Goal: Information Seeking & Learning: Learn about a topic

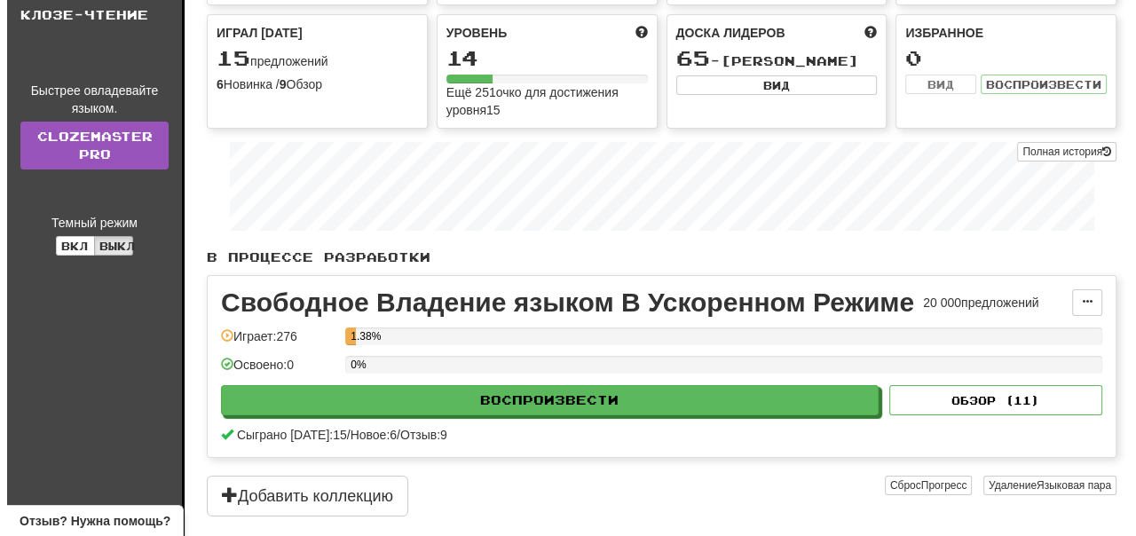
scroll to position [178, 0]
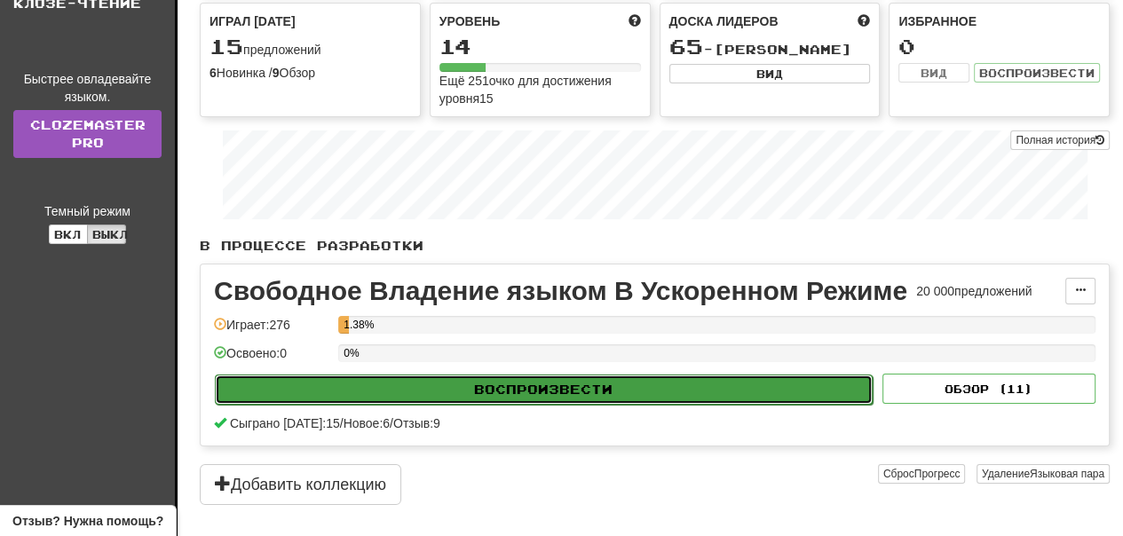
click at [586, 391] on button "Воспроизвести" at bounding box center [544, 390] width 658 height 30
select select "**"
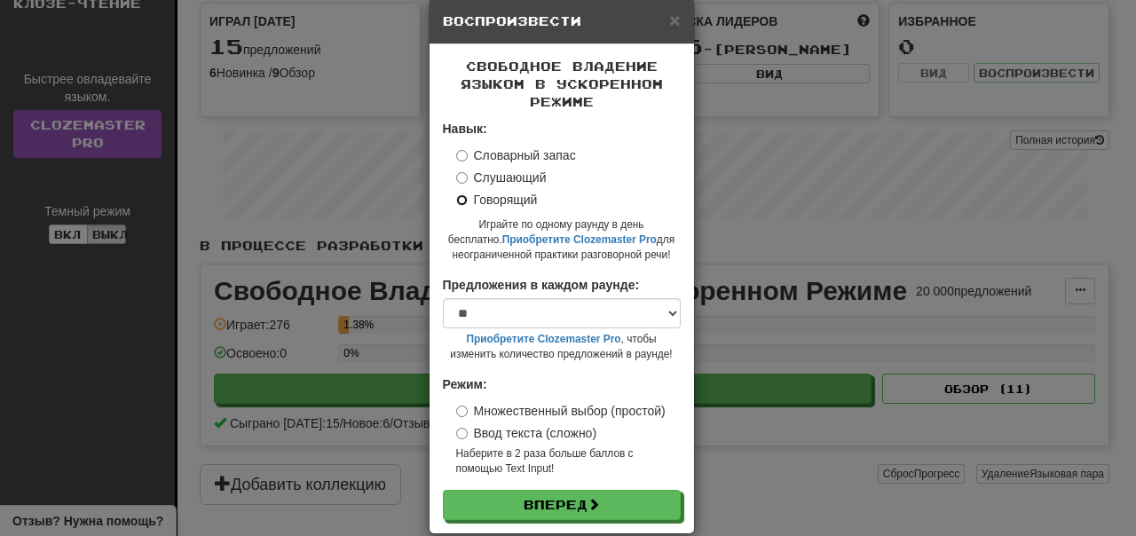
scroll to position [54, 0]
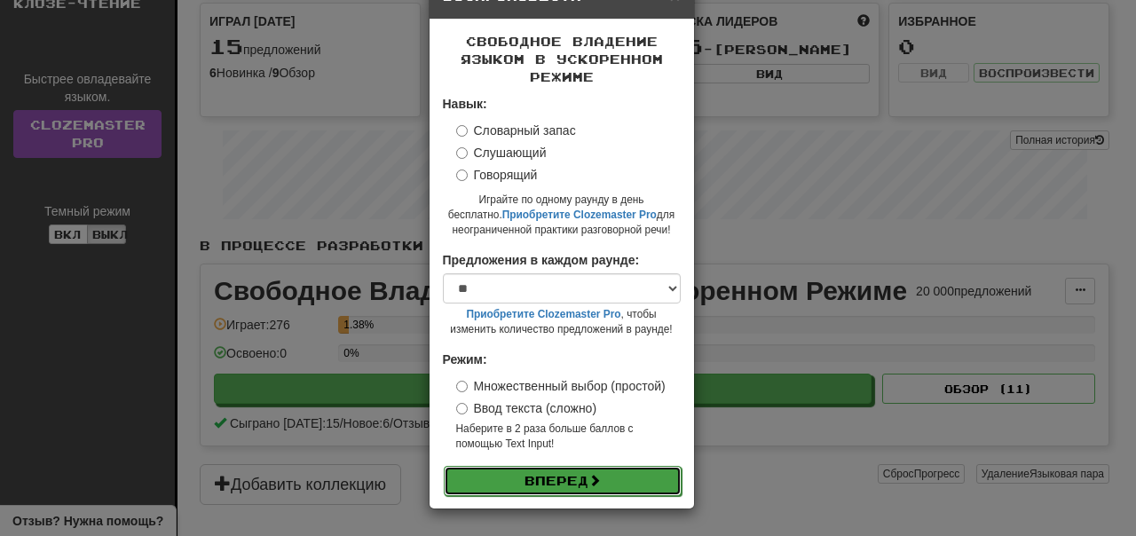
click at [575, 484] on button "Вперед" at bounding box center [563, 481] width 238 height 30
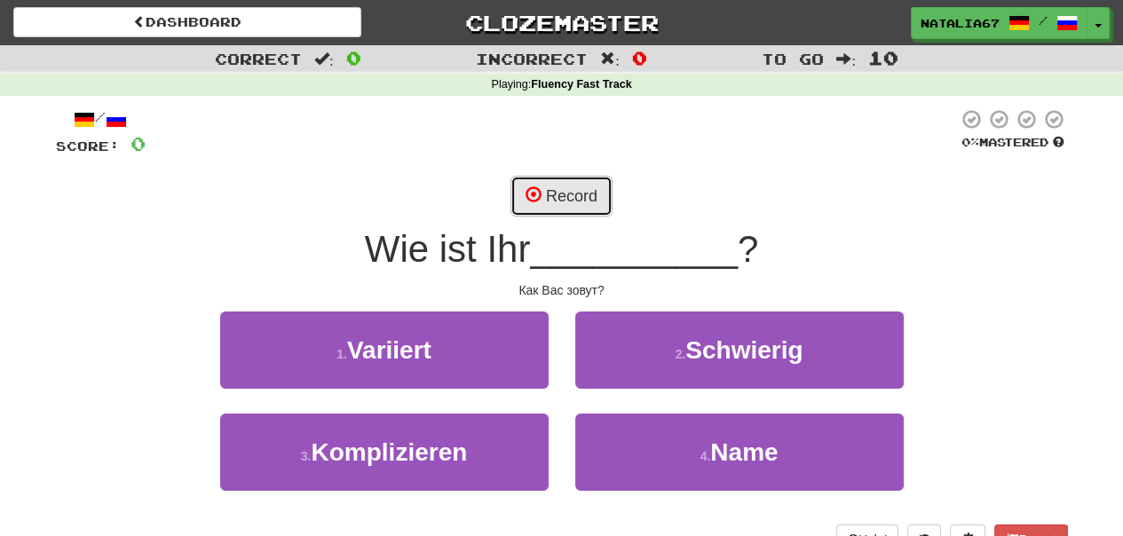
click at [555, 196] on button "Record" at bounding box center [561, 196] width 102 height 41
click at [575, 201] on button "Record" at bounding box center [561, 196] width 102 height 41
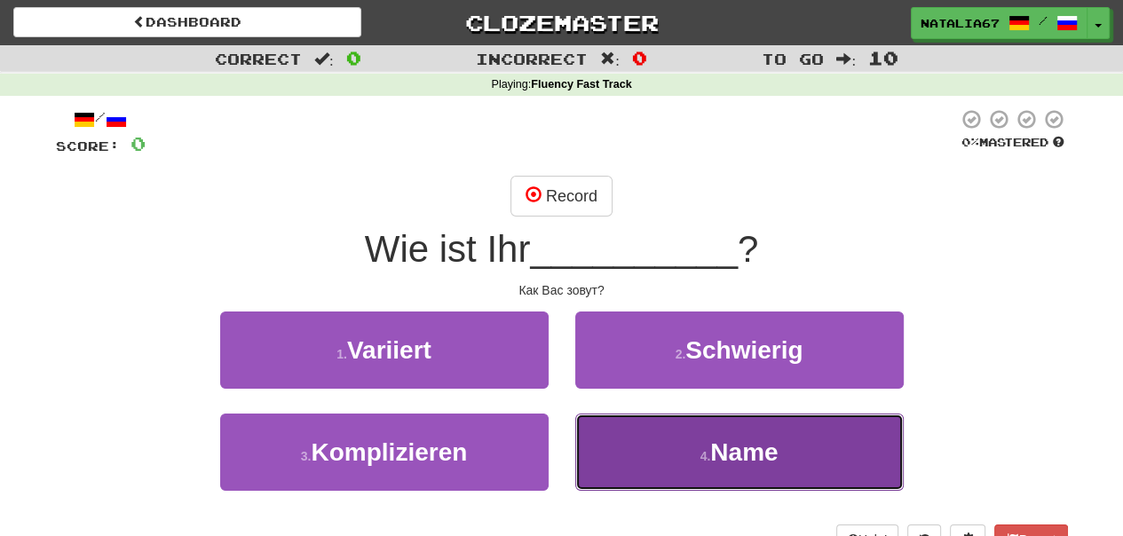
click at [799, 462] on button "4 . Name" at bounding box center [739, 452] width 328 height 77
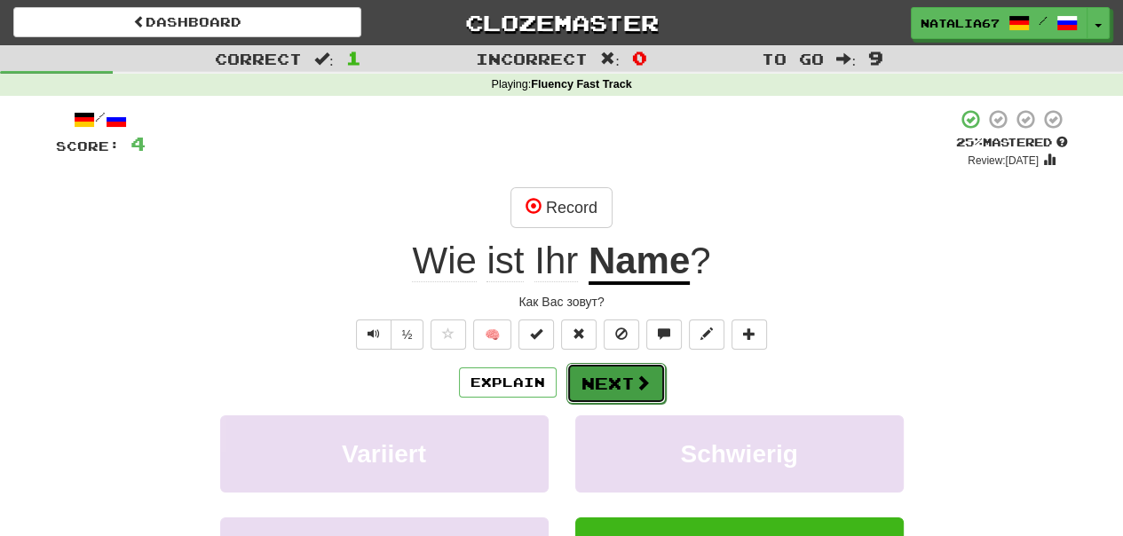
click at [604, 383] on button "Next" at bounding box center [615, 383] width 99 height 41
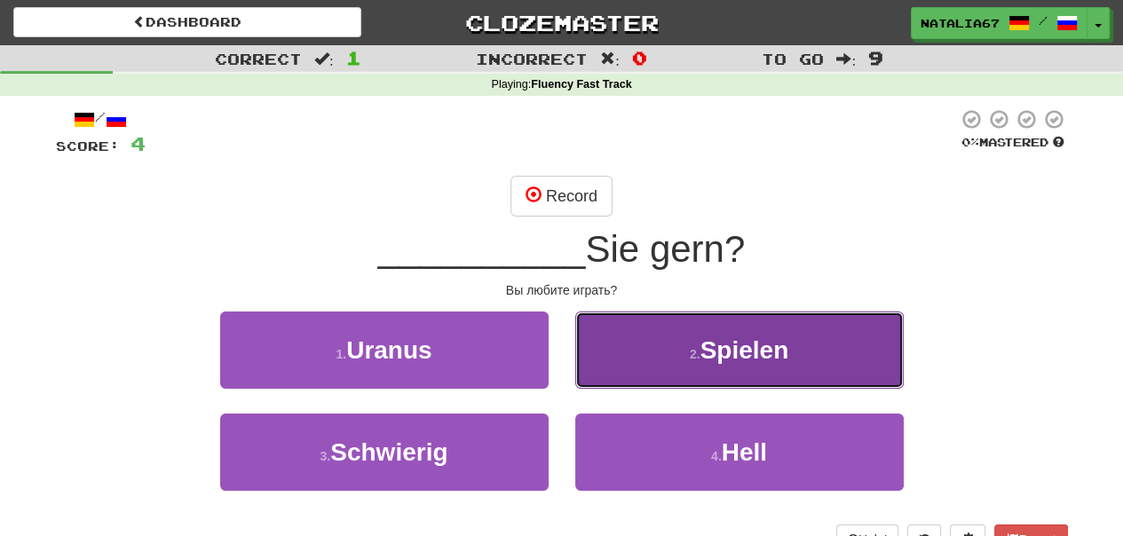
click at [729, 367] on button "2 . Spielen" at bounding box center [739, 350] width 328 height 77
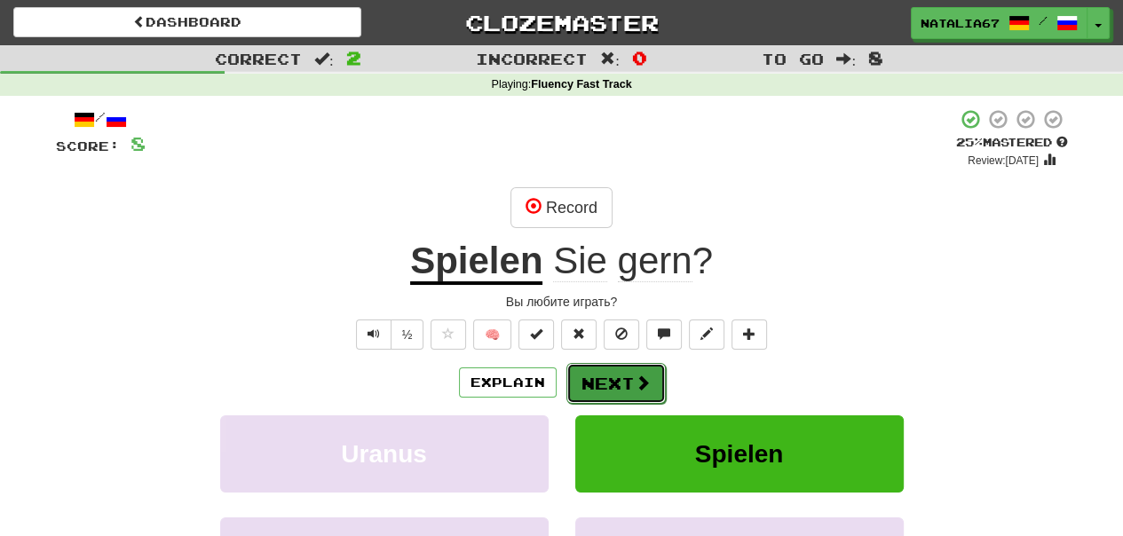
click at [635, 383] on span at bounding box center [643, 383] width 16 height 16
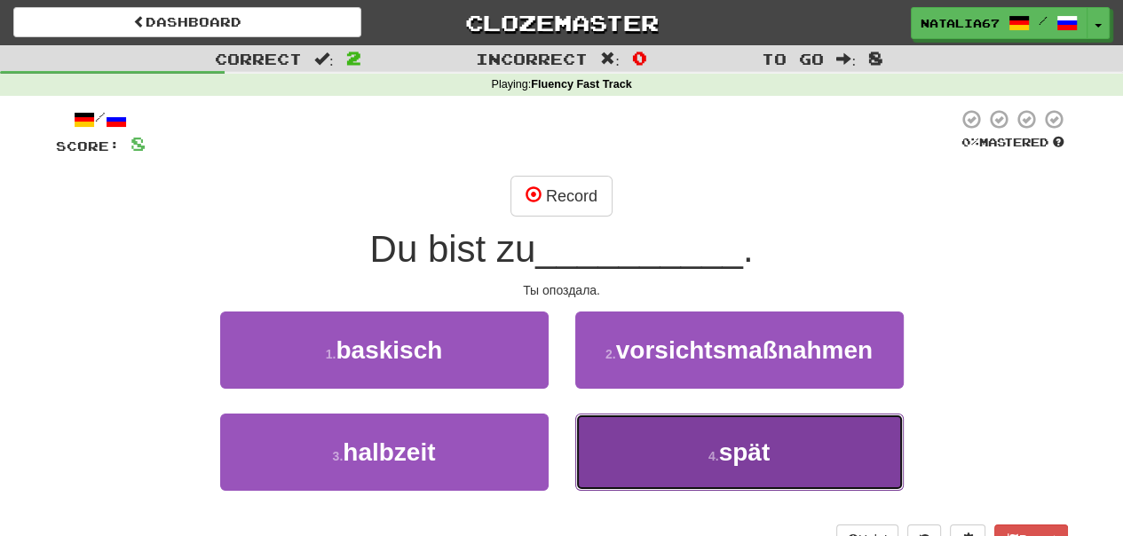
click at [754, 454] on span "spät" at bounding box center [744, 452] width 51 height 28
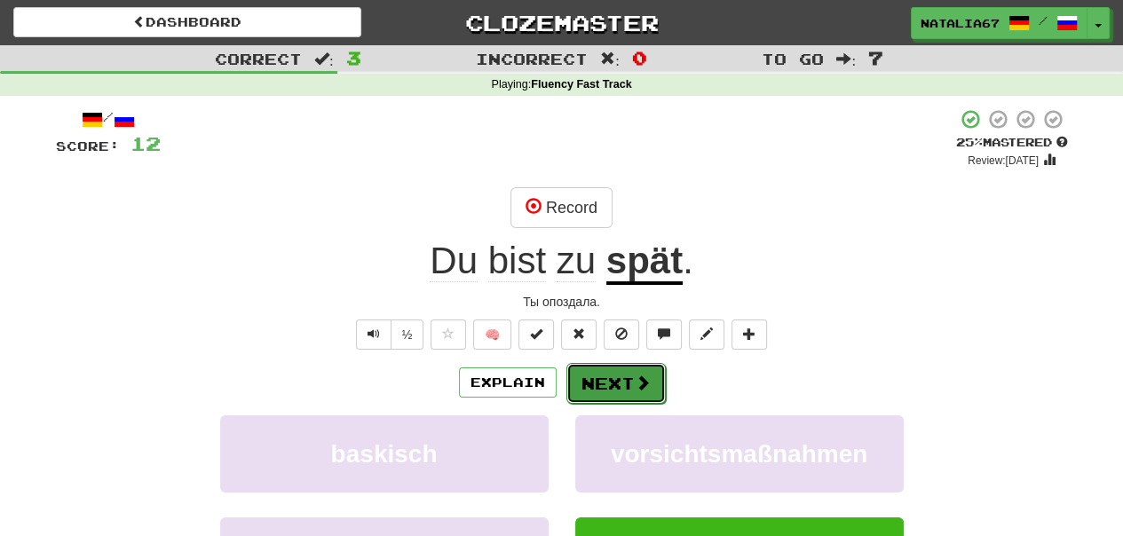
click at [628, 391] on button "Next" at bounding box center [615, 383] width 99 height 41
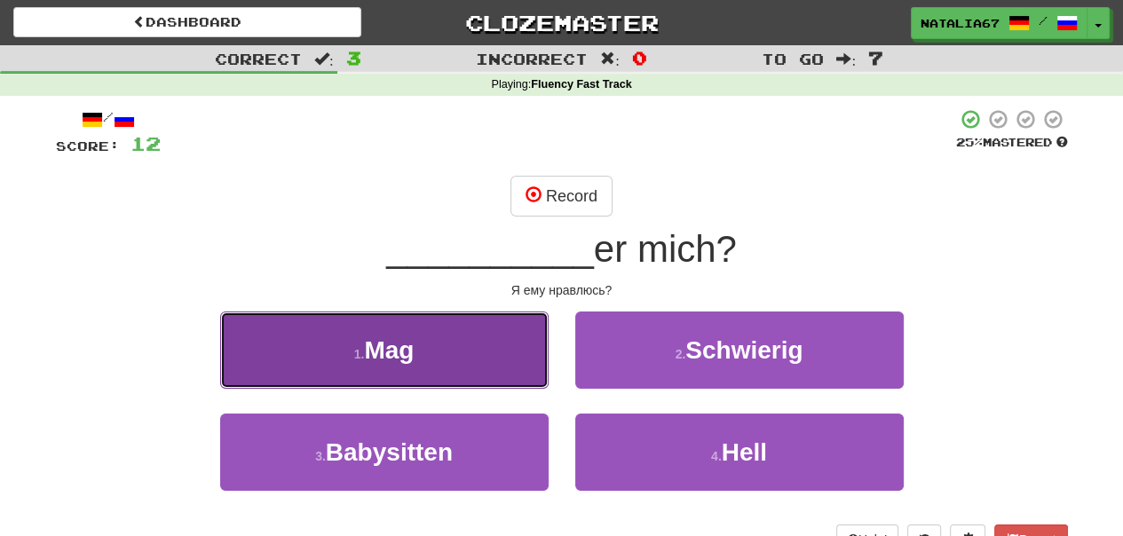
click at [440, 373] on button "1 . Mag" at bounding box center [384, 350] width 328 height 77
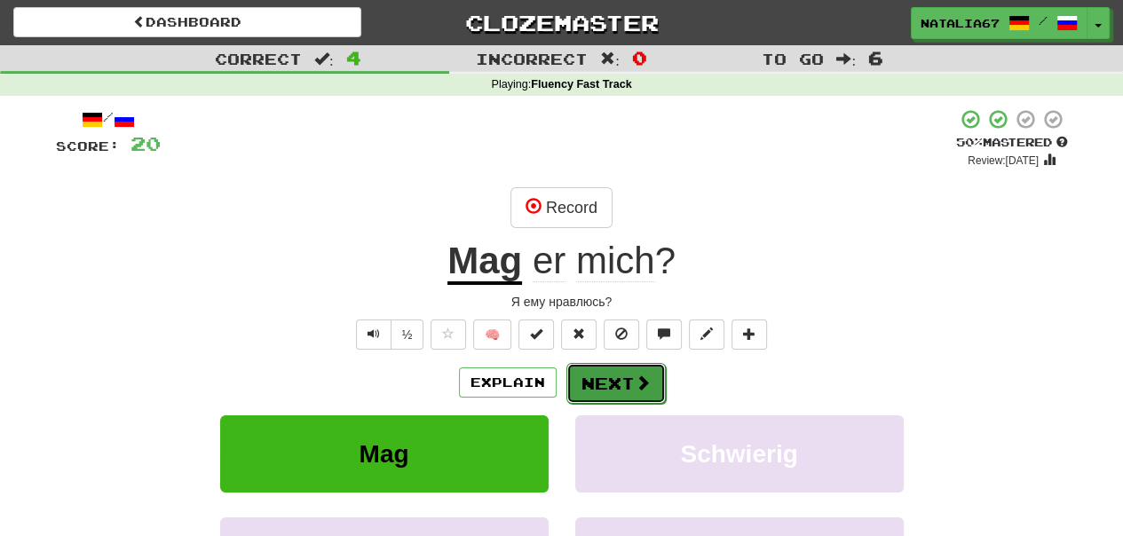
click at [618, 383] on button "Next" at bounding box center [615, 383] width 99 height 41
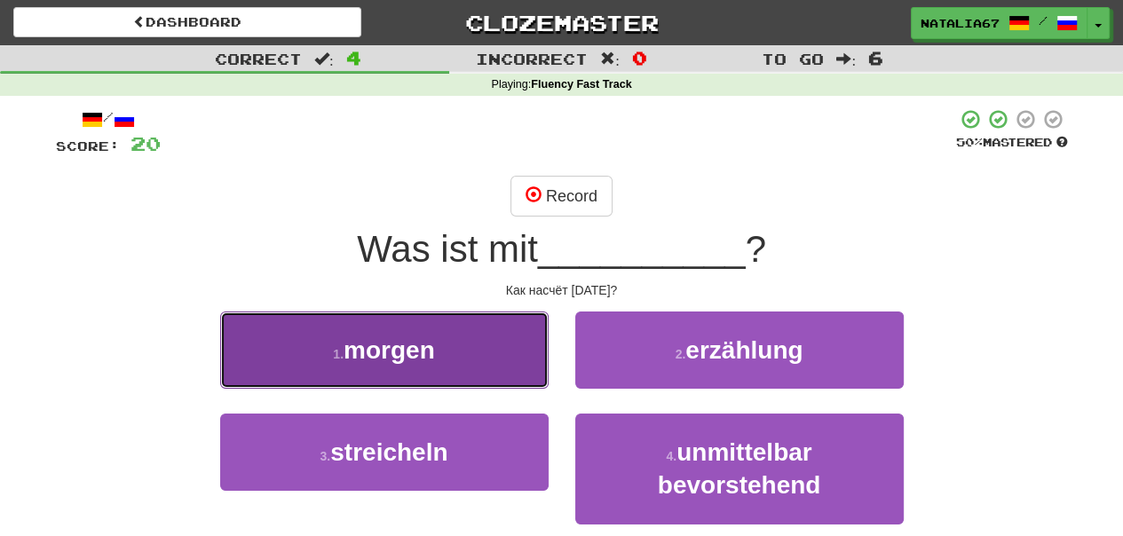
click at [458, 367] on button "1 . morgen" at bounding box center [384, 350] width 328 height 77
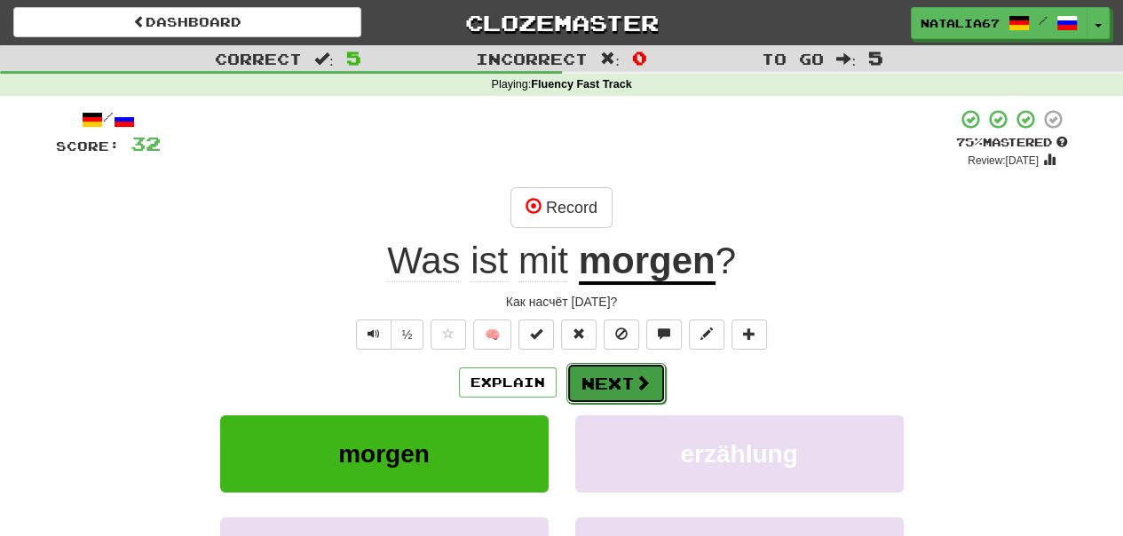
click at [613, 380] on button "Next" at bounding box center [615, 383] width 99 height 41
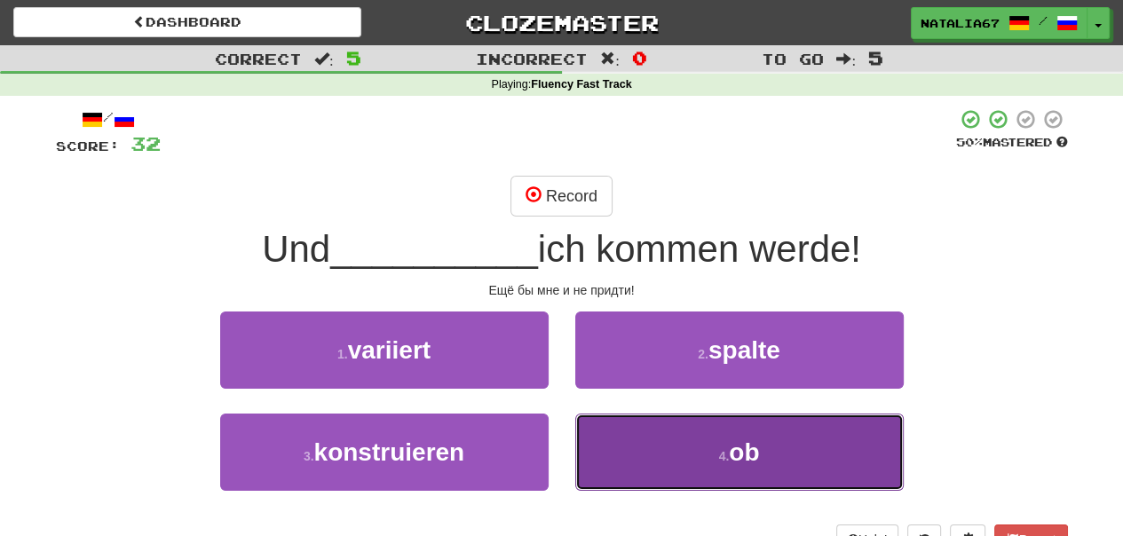
click at [746, 450] on span "ob" at bounding box center [744, 452] width 30 height 28
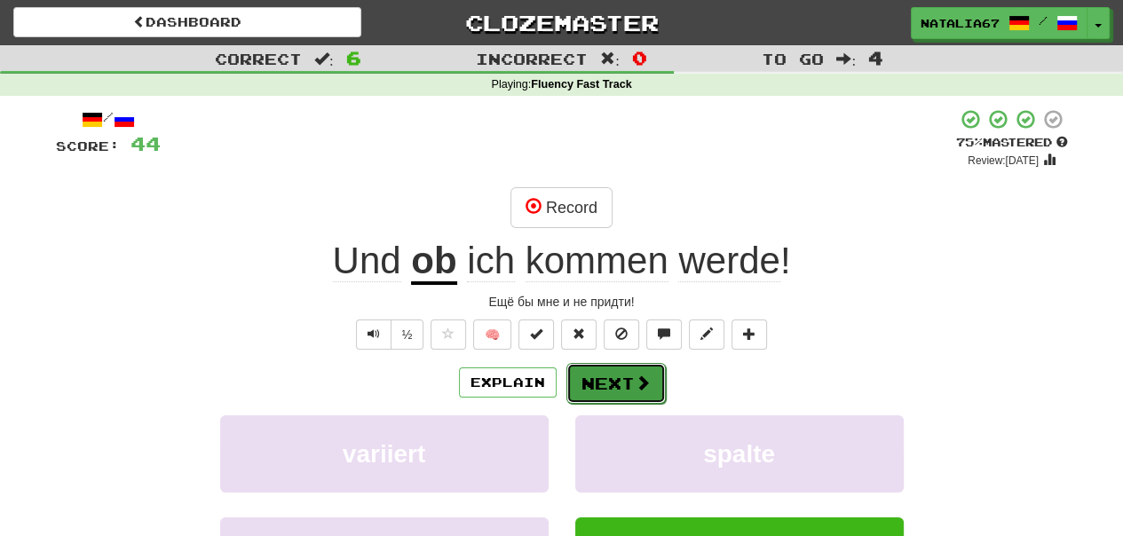
click at [607, 380] on button "Next" at bounding box center [615, 383] width 99 height 41
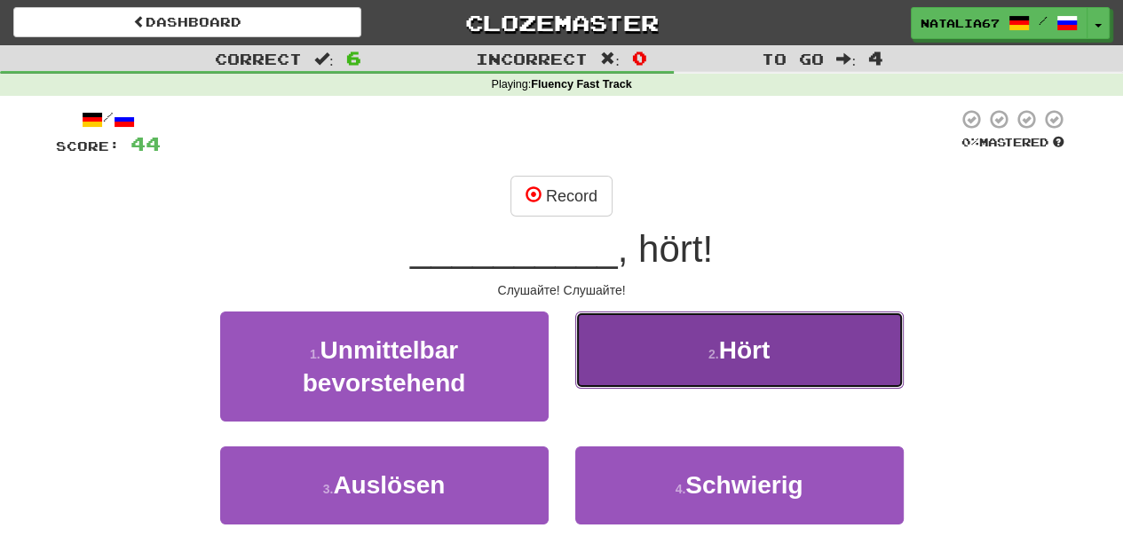
click at [668, 349] on button "2 . Hört" at bounding box center [739, 350] width 328 height 77
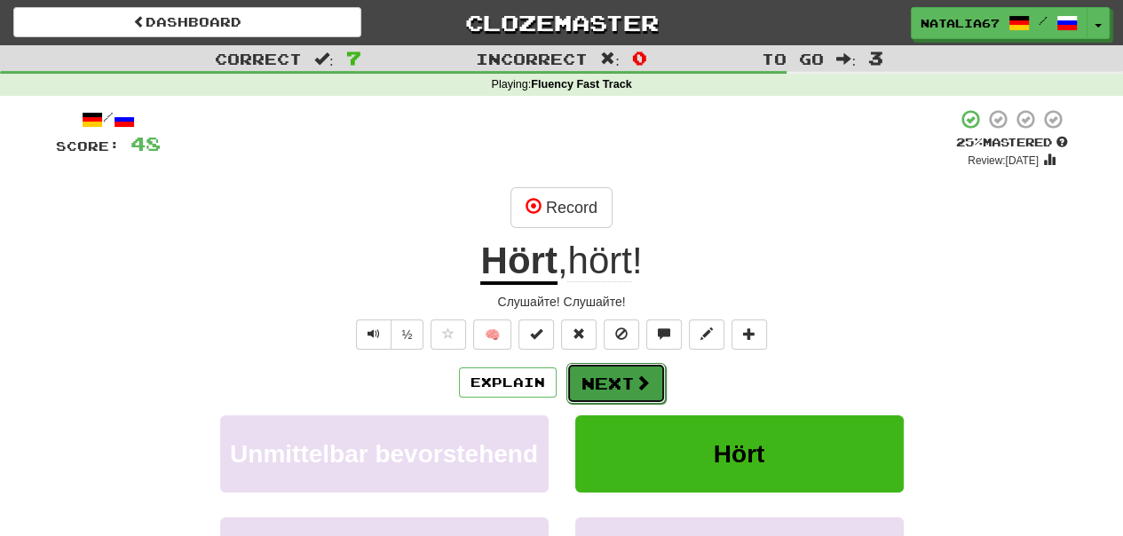
click at [608, 386] on button "Next" at bounding box center [615, 383] width 99 height 41
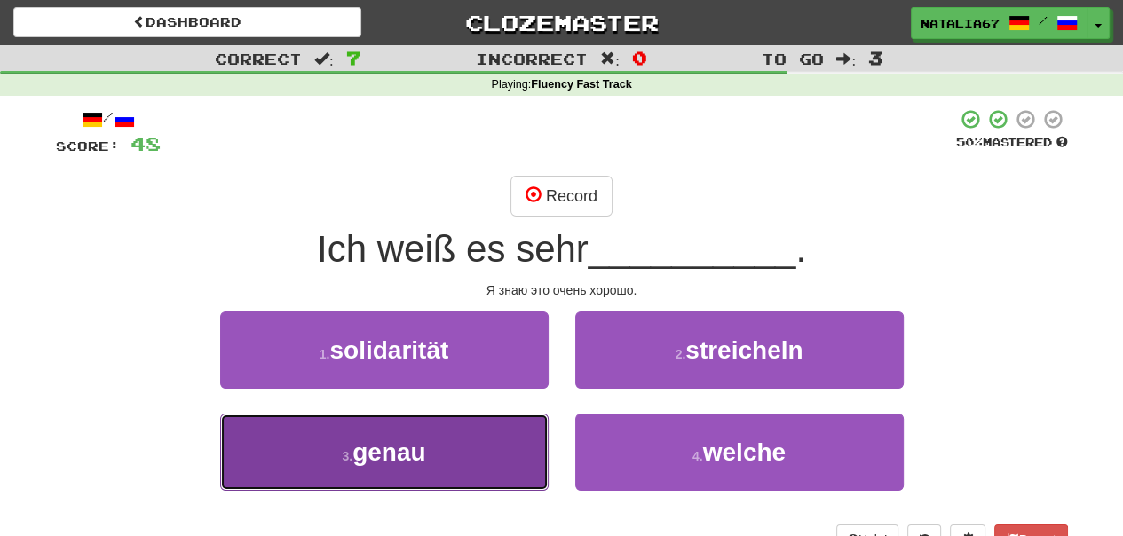
click at [447, 451] on button "3 . genau" at bounding box center [384, 452] width 328 height 77
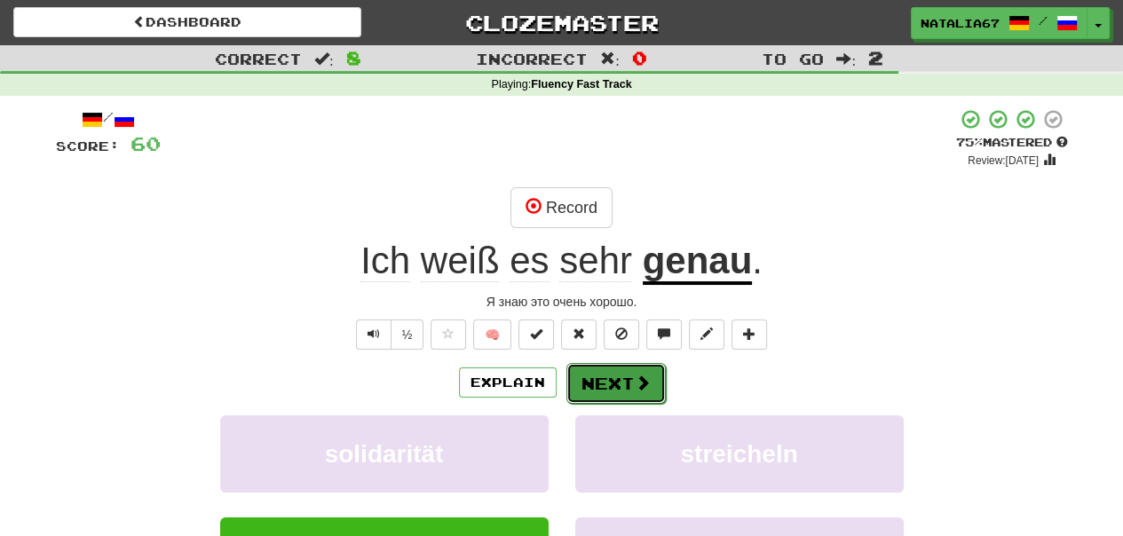
click at [612, 383] on button "Next" at bounding box center [615, 383] width 99 height 41
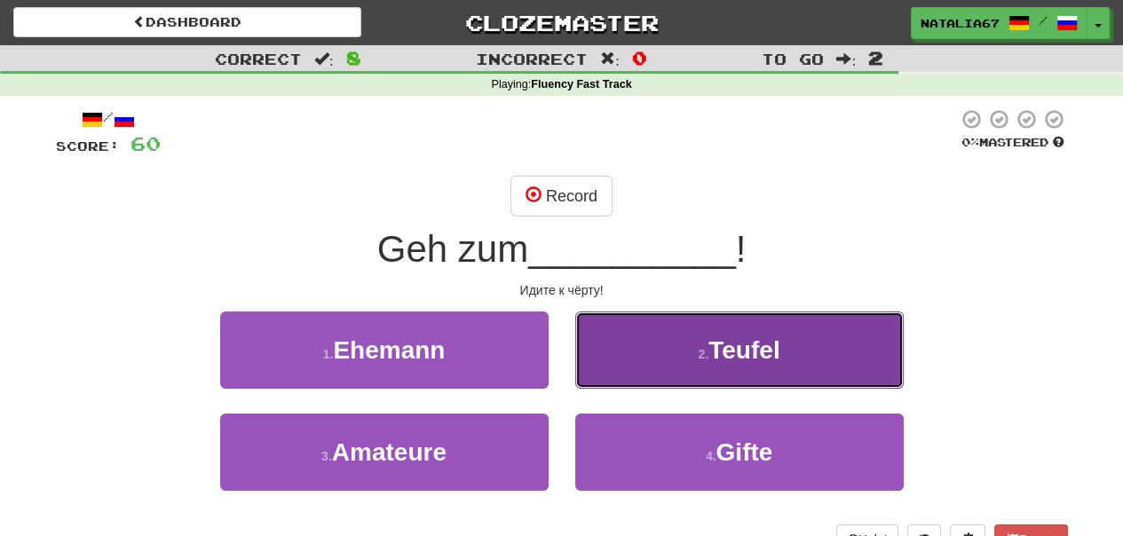
click at [637, 362] on button "2 . Teufel" at bounding box center [739, 350] width 328 height 77
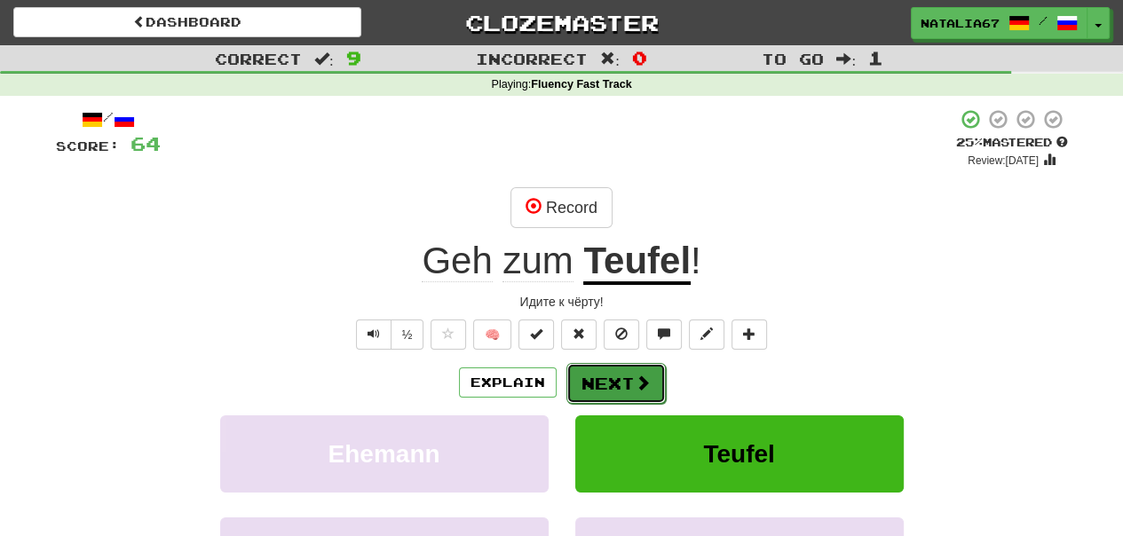
click at [622, 383] on button "Next" at bounding box center [615, 383] width 99 height 41
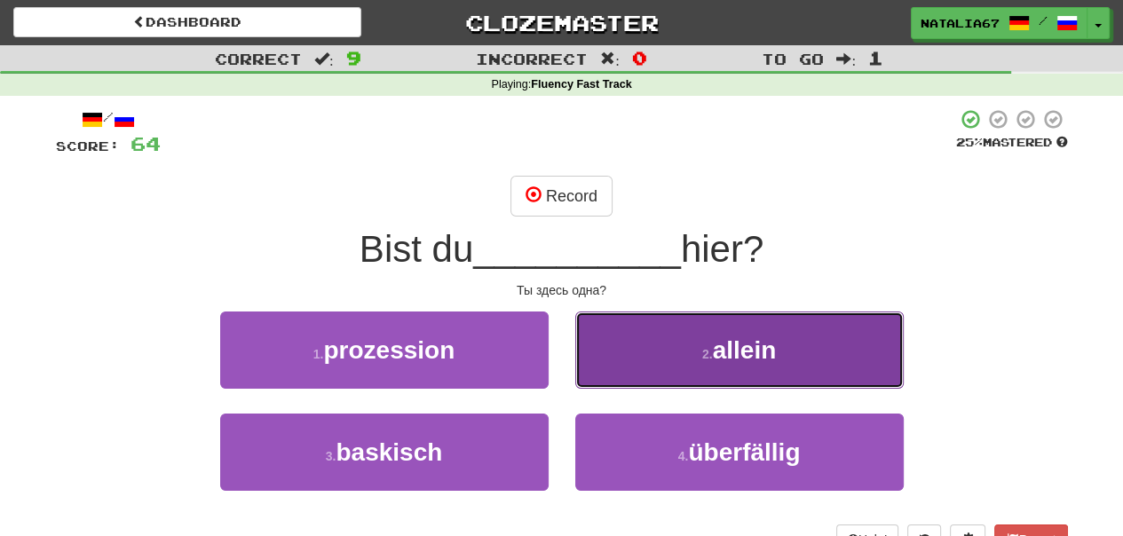
click at [691, 358] on button "2 . allein" at bounding box center [739, 350] width 328 height 77
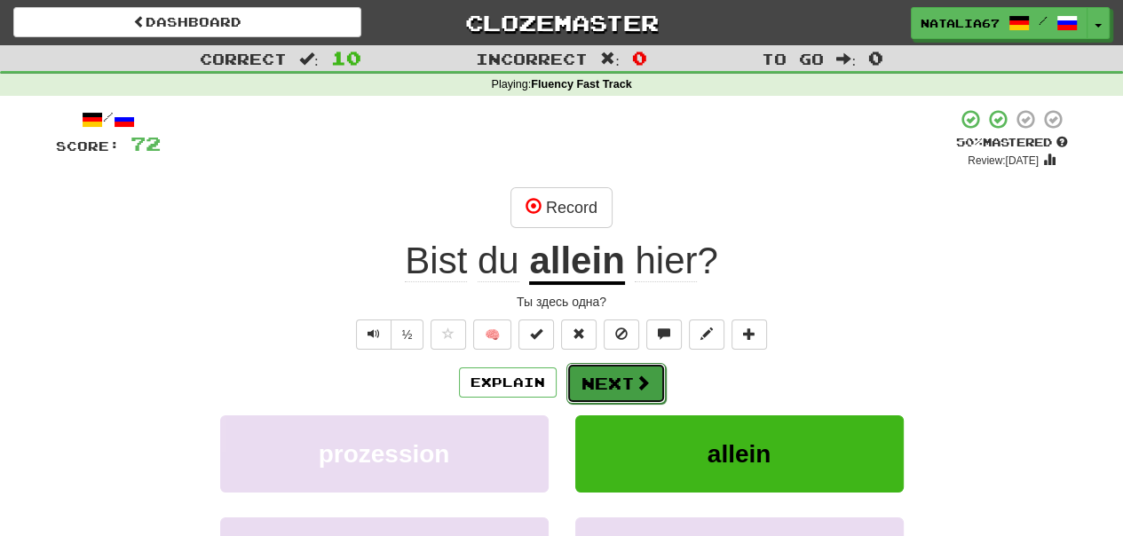
click at [618, 377] on button "Next" at bounding box center [615, 383] width 99 height 41
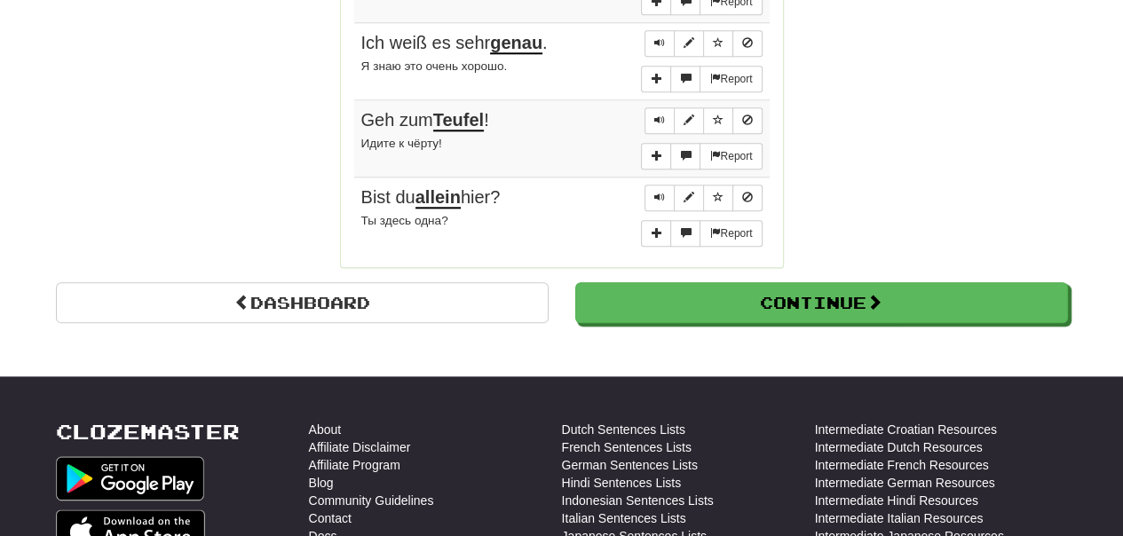
scroll to position [1420, 0]
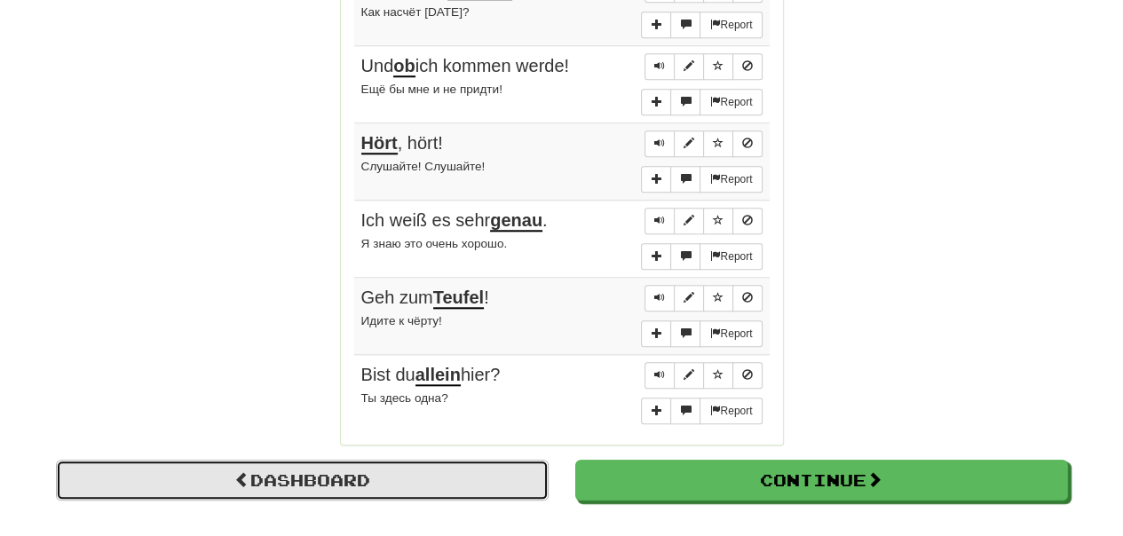
click at [383, 471] on link "Dashboard" at bounding box center [302, 480] width 493 height 41
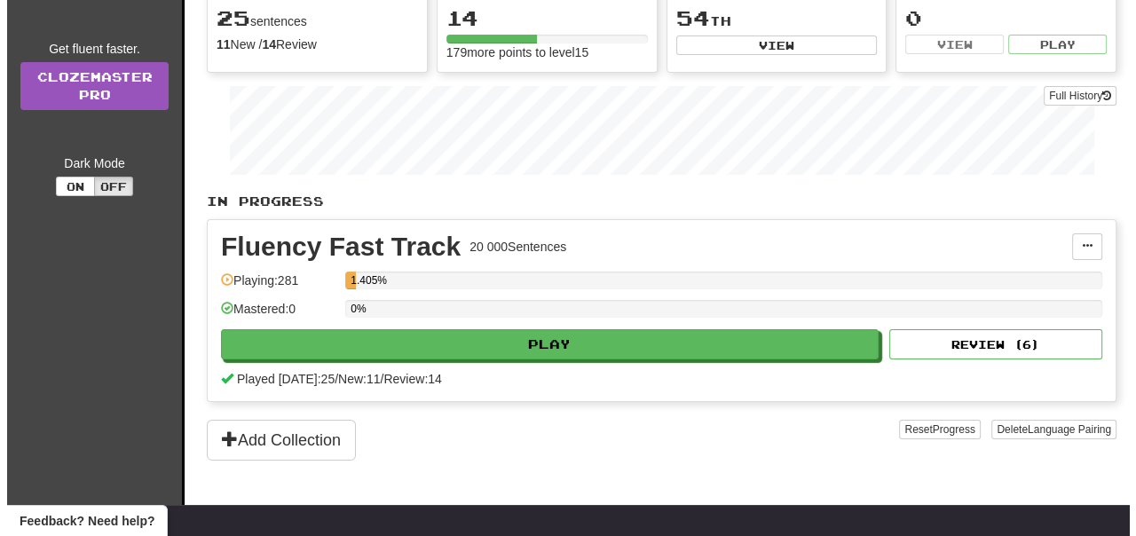
scroll to position [178, 0]
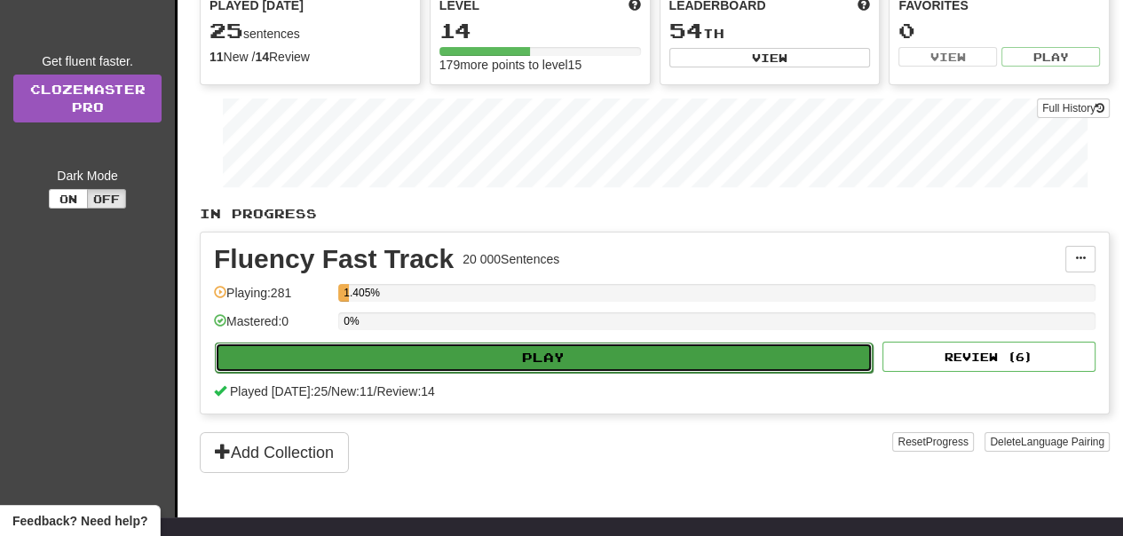
click at [577, 350] on button "Play" at bounding box center [544, 358] width 658 height 30
select select "**"
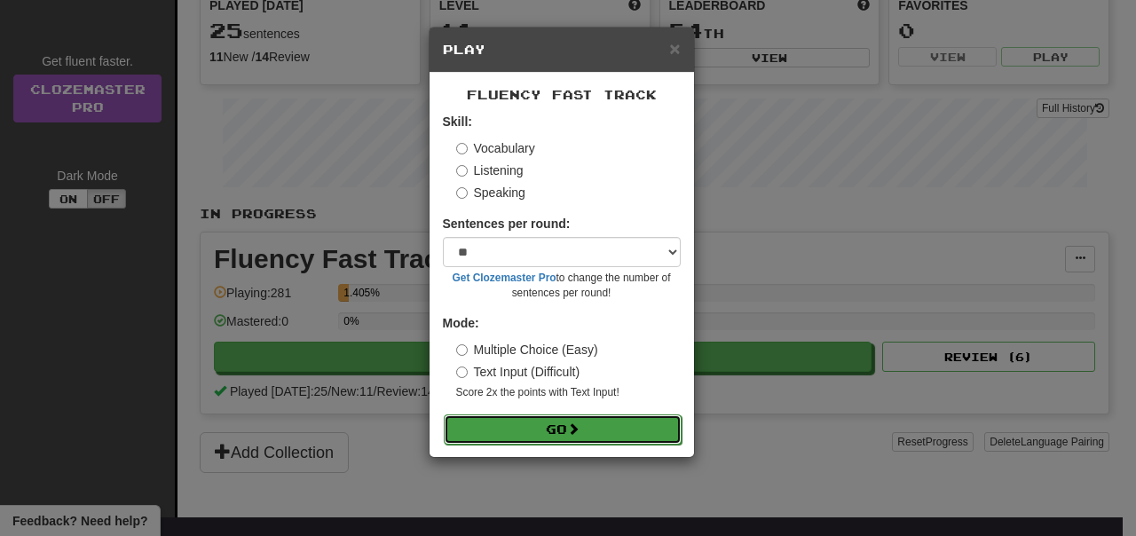
click at [579, 426] on span at bounding box center [573, 428] width 12 height 12
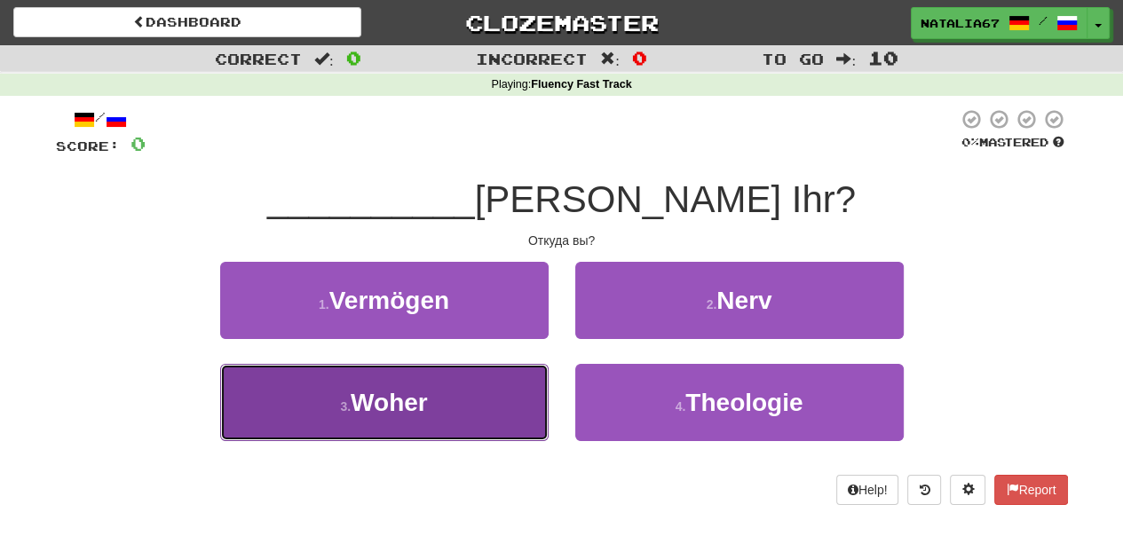
click at [425, 407] on span "Woher" at bounding box center [389, 403] width 77 height 28
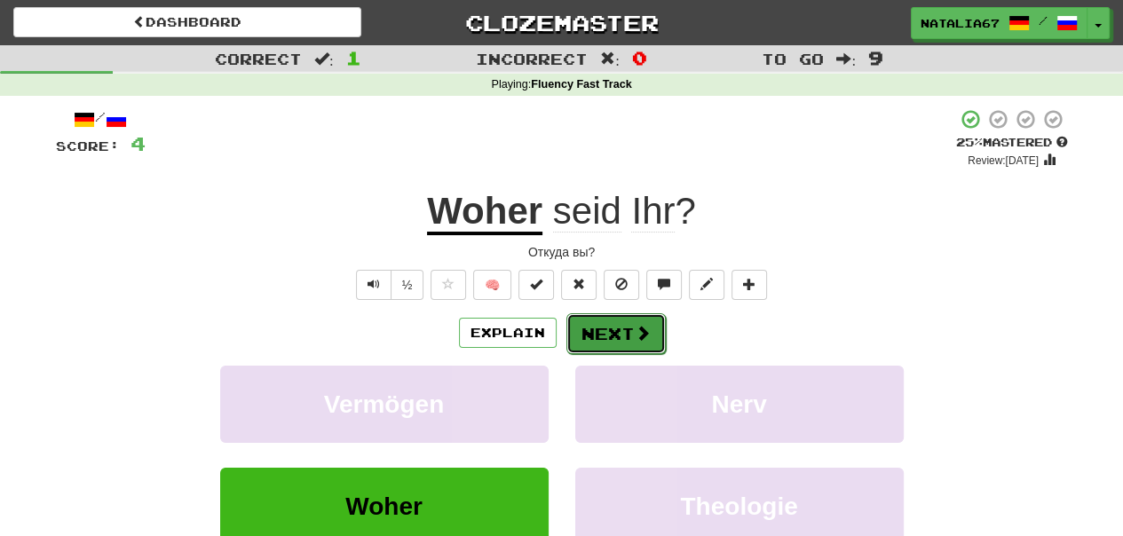
click at [619, 327] on button "Next" at bounding box center [615, 333] width 99 height 41
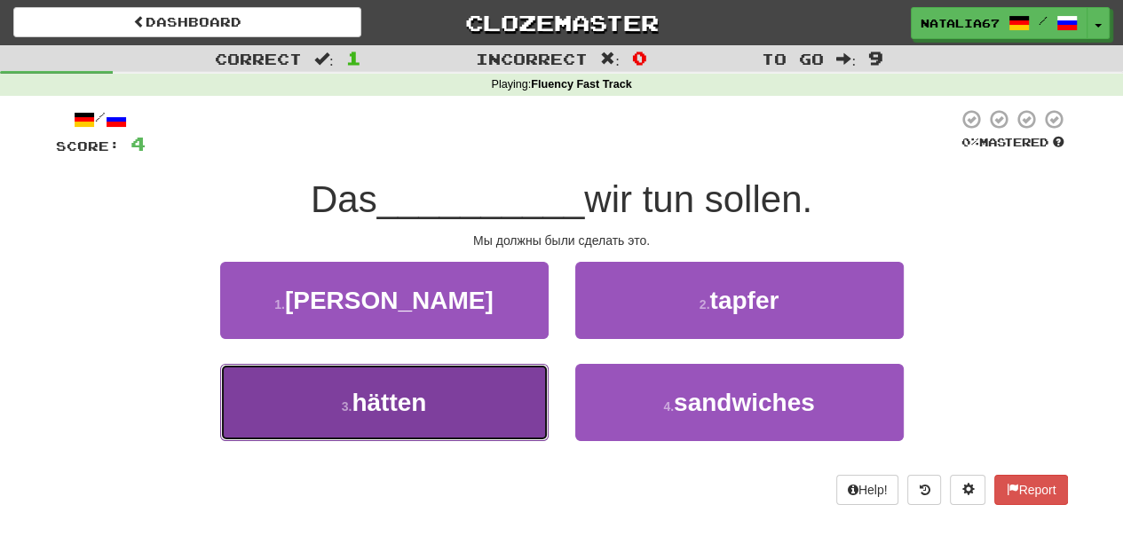
click at [457, 410] on button "3 . hätten" at bounding box center [384, 402] width 328 height 77
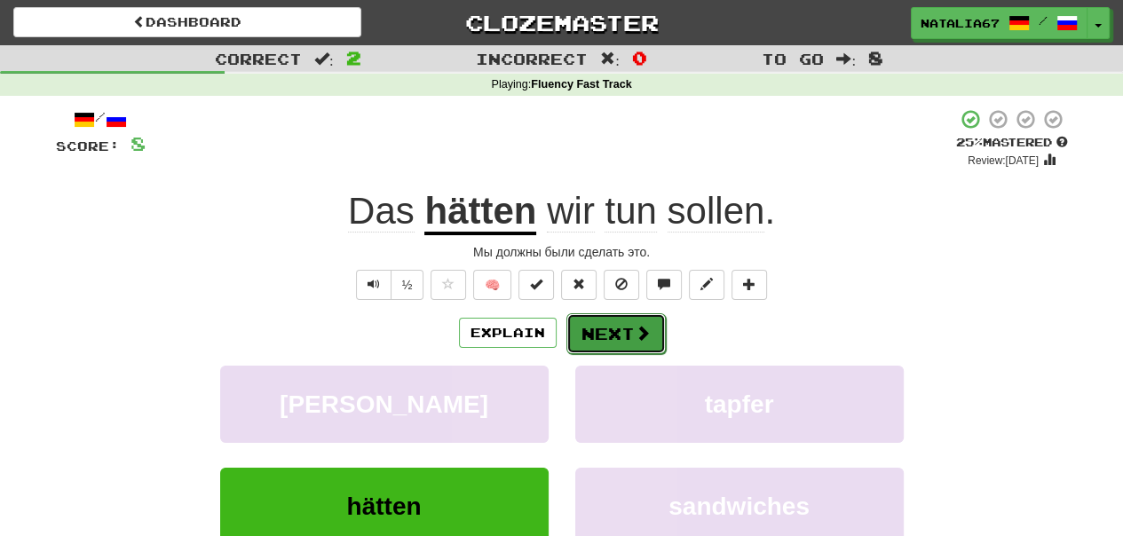
click at [618, 334] on button "Next" at bounding box center [615, 333] width 99 height 41
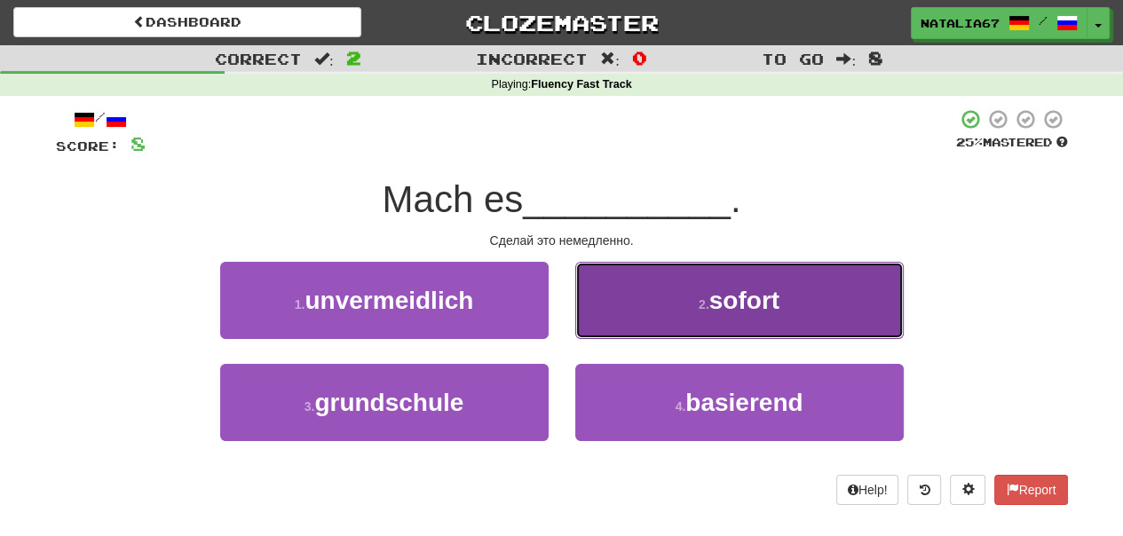
click at [710, 321] on button "2 . sofort" at bounding box center [739, 300] width 328 height 77
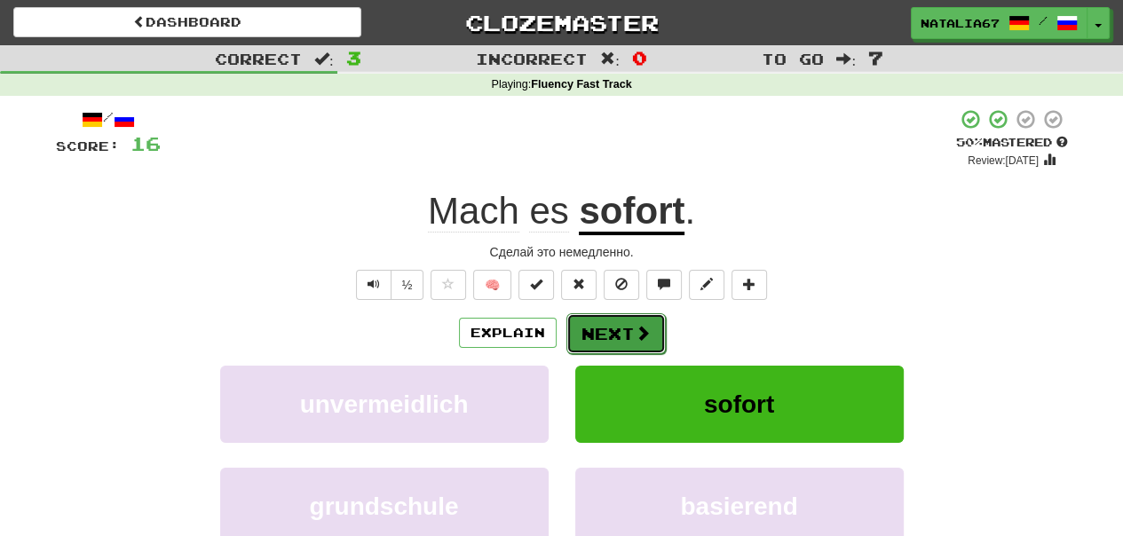
click at [614, 336] on button "Next" at bounding box center [615, 333] width 99 height 41
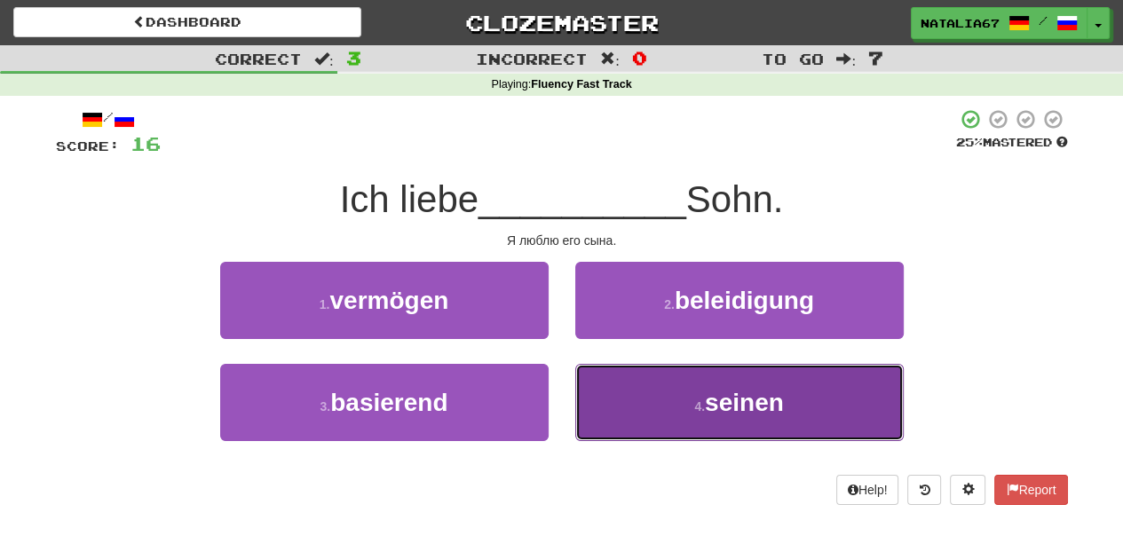
click at [737, 418] on button "4 . seinen" at bounding box center [739, 402] width 328 height 77
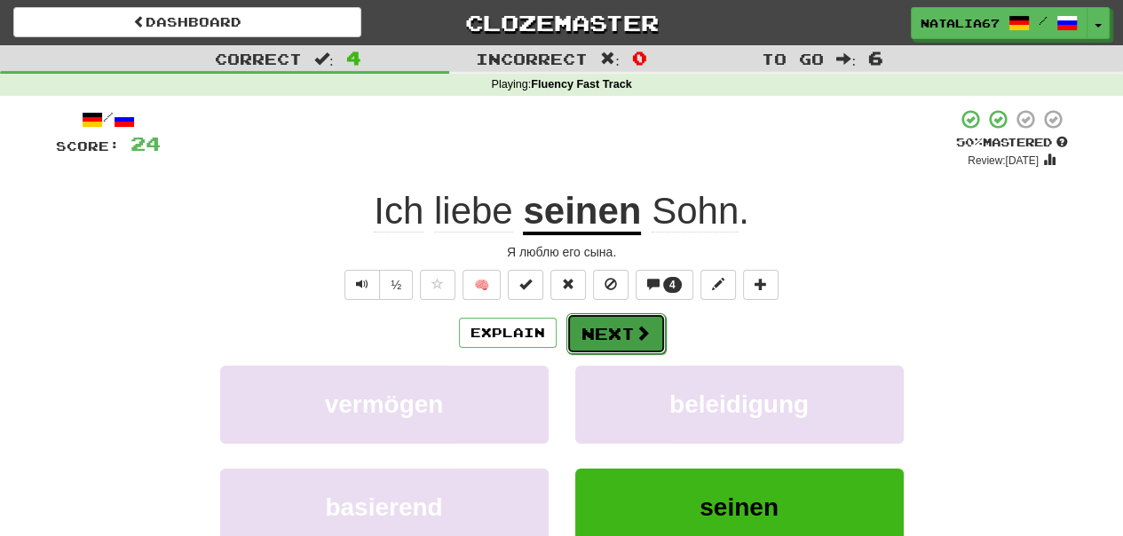
click at [617, 336] on button "Next" at bounding box center [615, 333] width 99 height 41
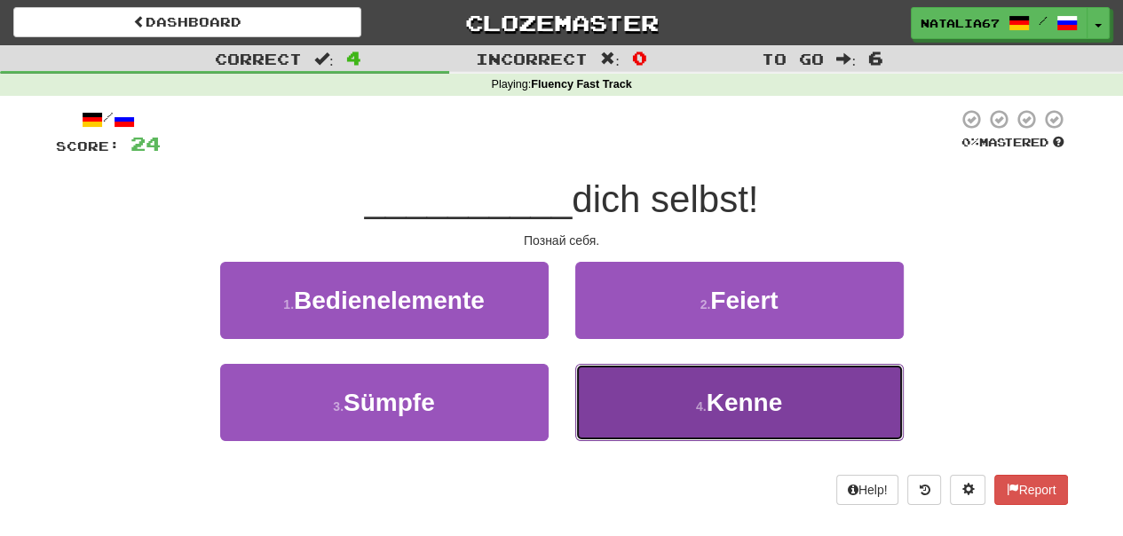
click at [728, 396] on span "Kenne" at bounding box center [745, 403] width 76 height 28
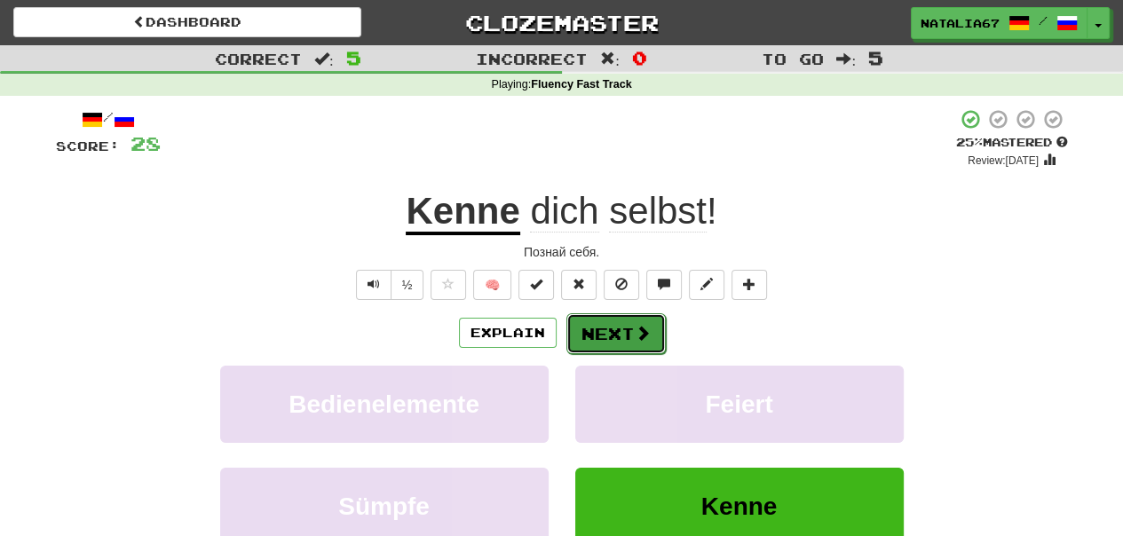
click at [614, 337] on button "Next" at bounding box center [615, 333] width 99 height 41
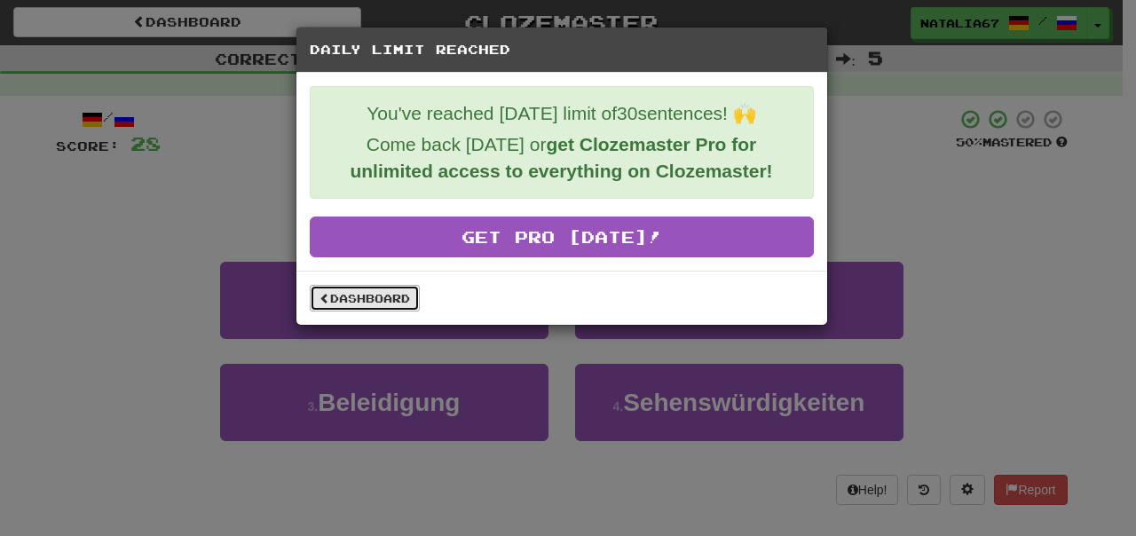
click at [372, 298] on link "Dashboard" at bounding box center [365, 298] width 110 height 27
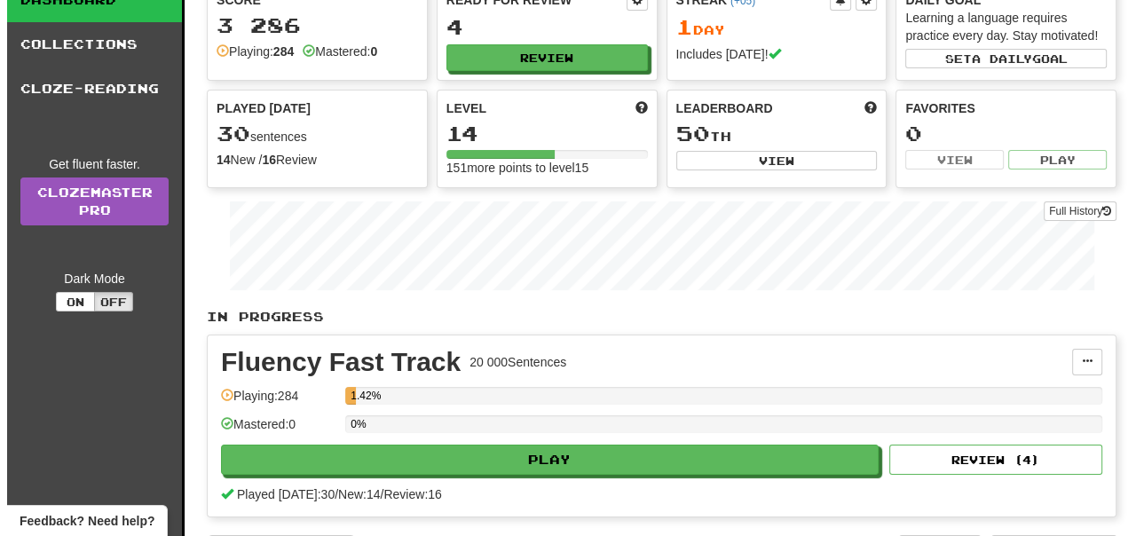
scroll to position [178, 0]
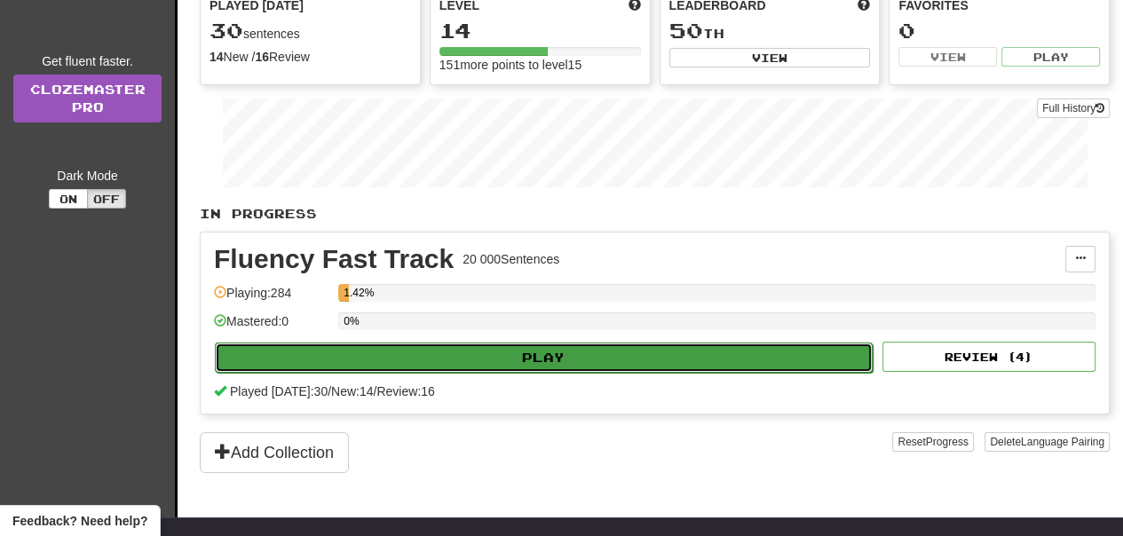
click at [667, 358] on button "Play" at bounding box center [544, 358] width 658 height 30
select select "**"
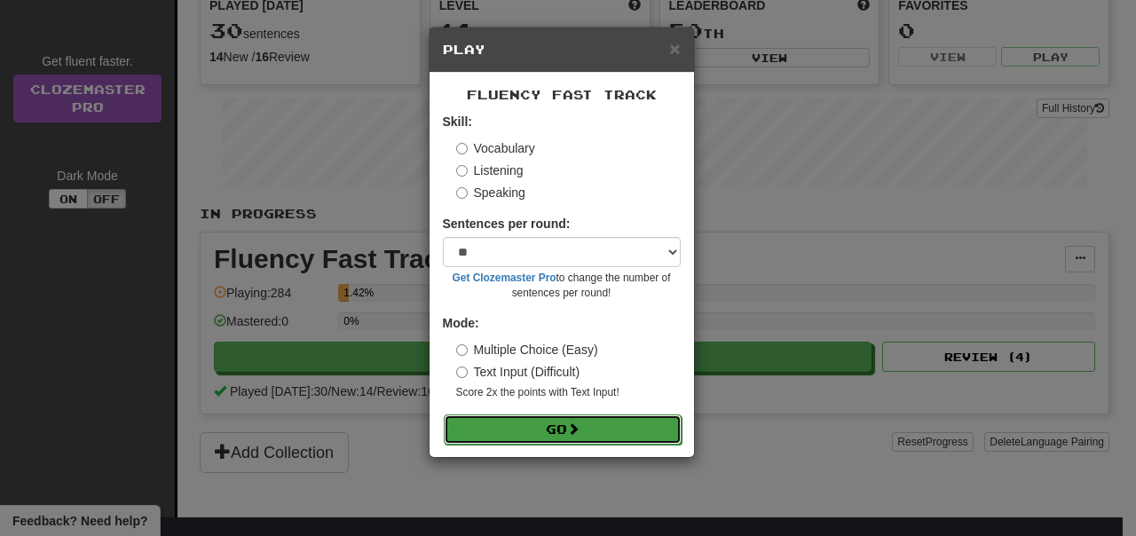
click at [572, 427] on span at bounding box center [573, 428] width 12 height 12
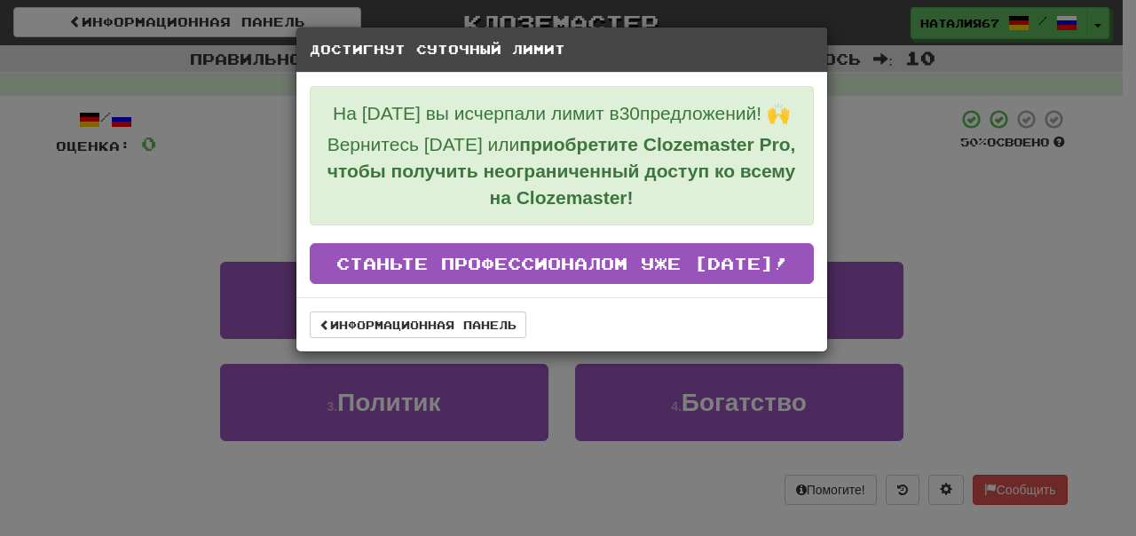
click at [924, 177] on div "Достигнут Суточный Лимит На сегодня вы исчерпали лимит в 30 предложений! 🙌 Верн…" at bounding box center [568, 268] width 1136 height 536
click at [407, 338] on link "Информационная панель" at bounding box center [418, 325] width 217 height 27
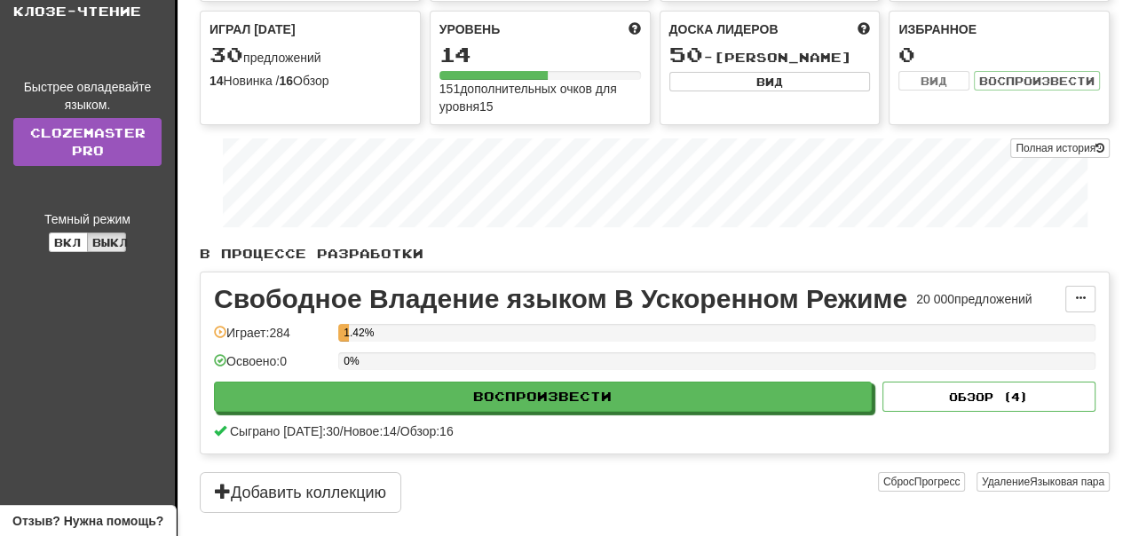
scroll to position [266, 0]
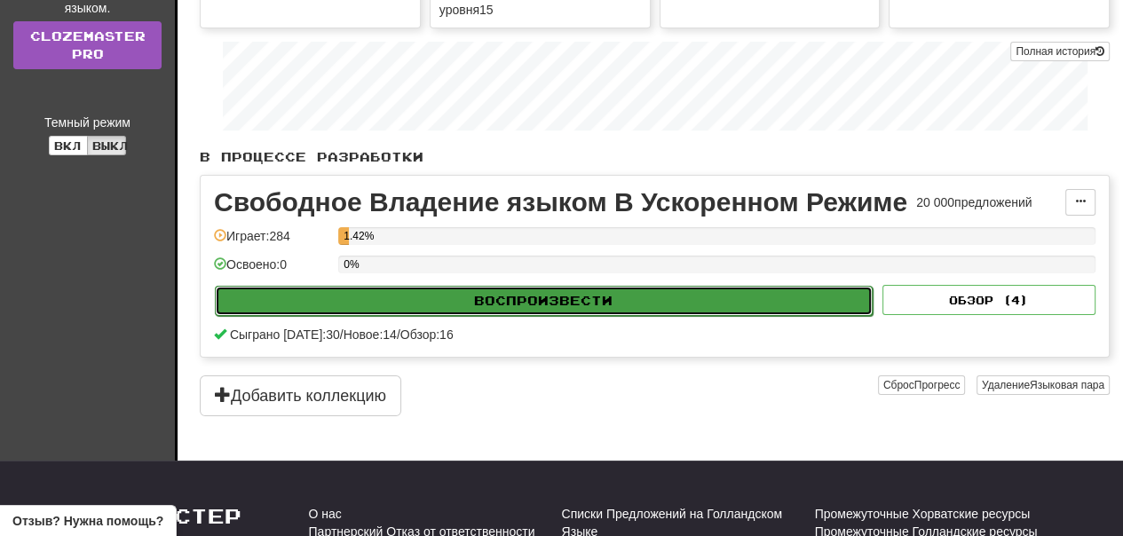
click at [643, 302] on button "Воспроизвести" at bounding box center [544, 301] width 658 height 30
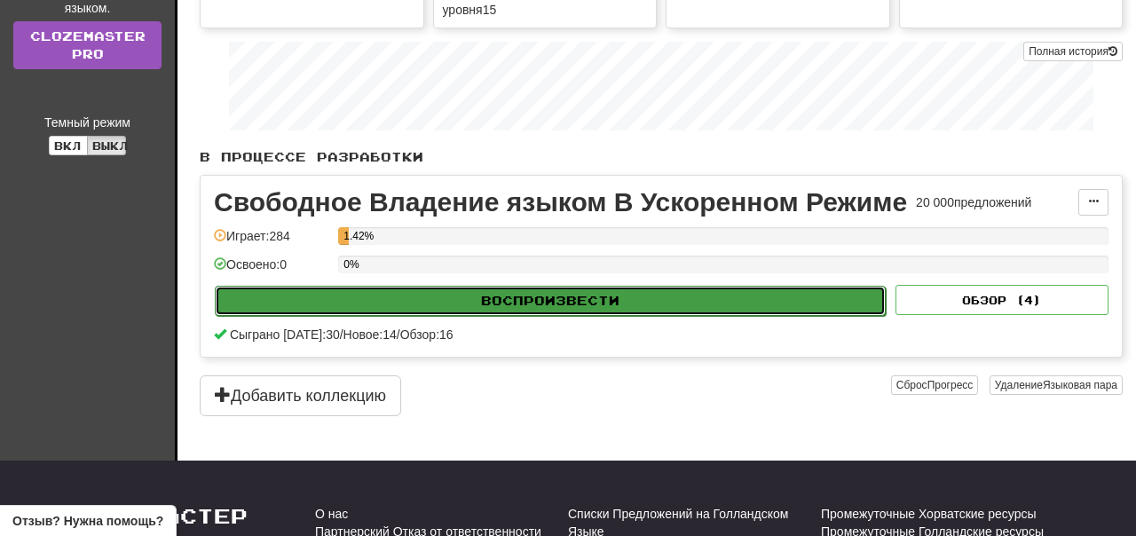
select select "**"
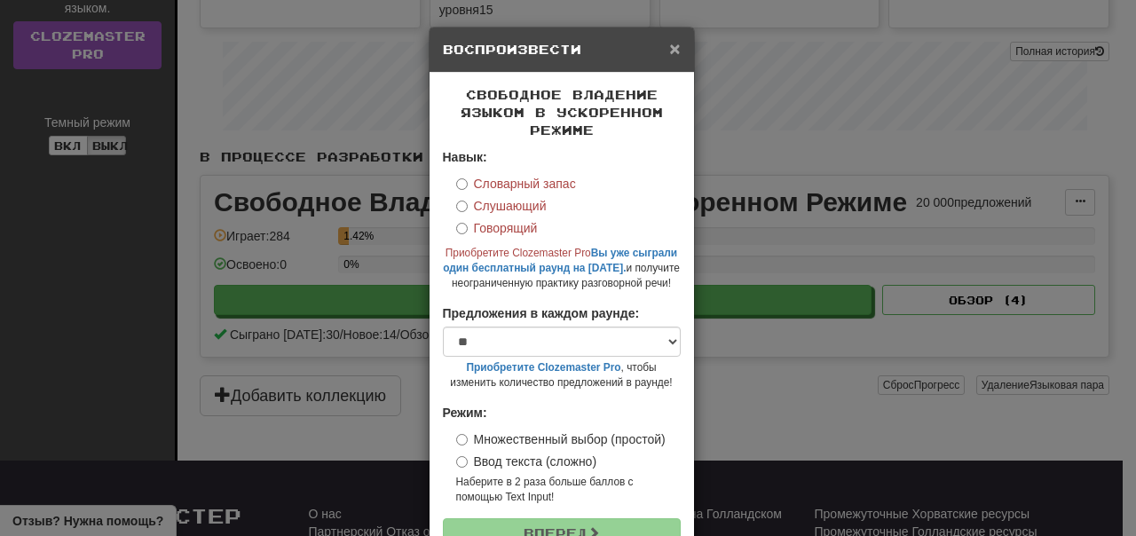
click at [669, 43] on span "×" at bounding box center [674, 48] width 11 height 20
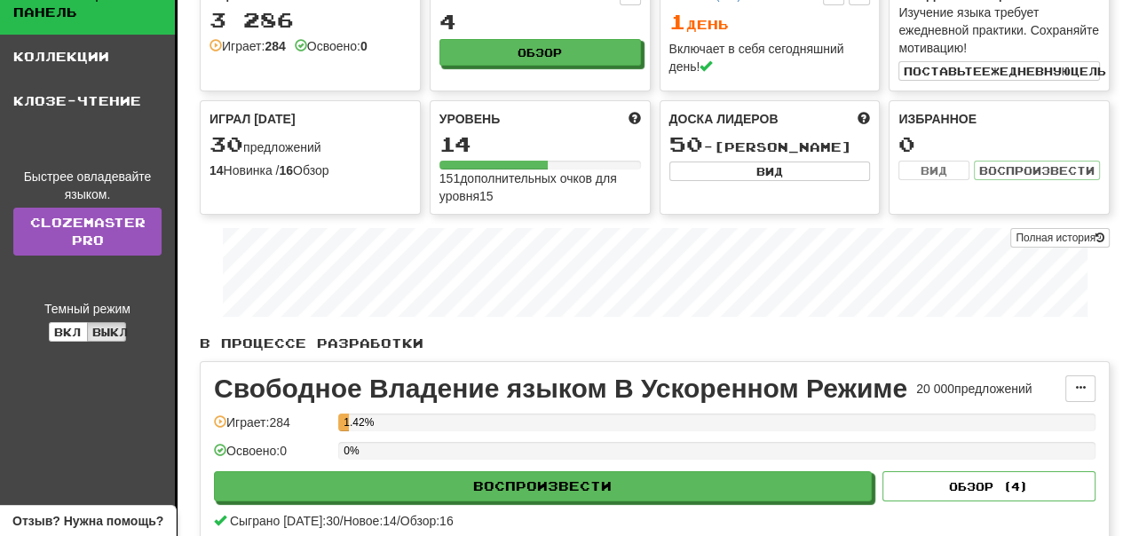
scroll to position [178, 0]
